Goal: Task Accomplishment & Management: Use online tool/utility

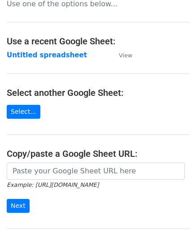
scroll to position [117, 0]
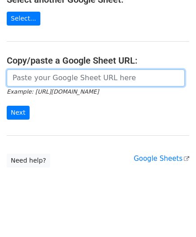
drag, startPoint x: 44, startPoint y: 80, endPoint x: 41, endPoint y: 64, distance: 16.3
click at [44, 80] on input "url" at bounding box center [96, 77] width 178 height 17
paste input "[URL][DOMAIN_NAME]"
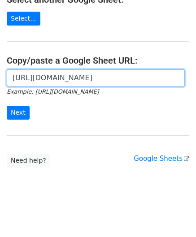
scroll to position [0, 200]
type input "[URL][DOMAIN_NAME]"
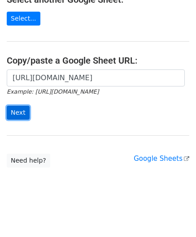
click at [18, 110] on input "Next" at bounding box center [18, 113] width 23 height 14
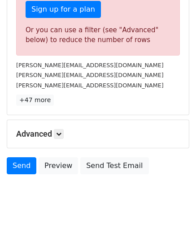
scroll to position [296, 0]
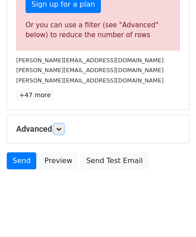
click at [61, 126] on icon at bounding box center [58, 128] width 5 height 5
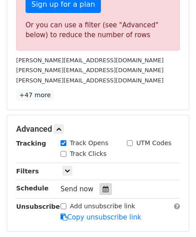
click at [103, 186] on icon at bounding box center [106, 189] width 6 height 6
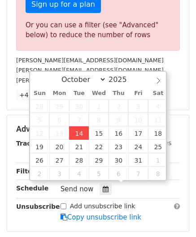
type input "2025-10-14 12:00"
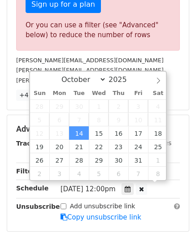
scroll to position [0, 0]
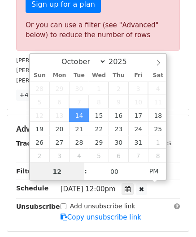
paste input "4"
type input "4"
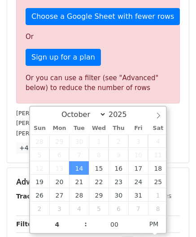
type input "2025-10-14 16:00"
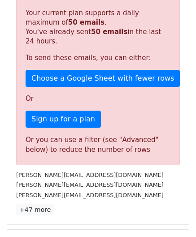
scroll to position [411, 0]
